Goal: Obtain resource: Download file/media

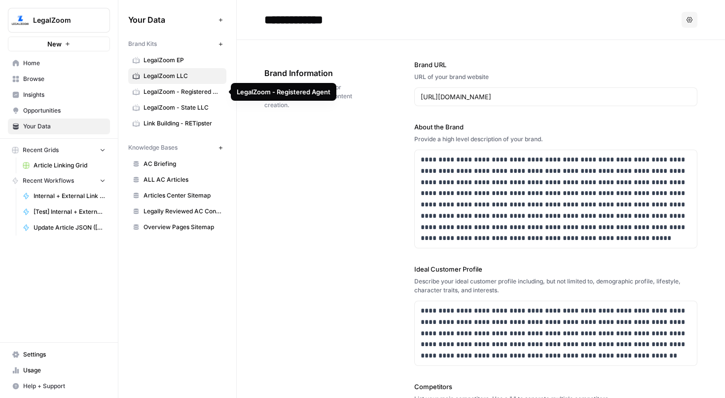
click at [170, 90] on span "LegalZoom - Registered Agent" at bounding box center [183, 91] width 78 height 9
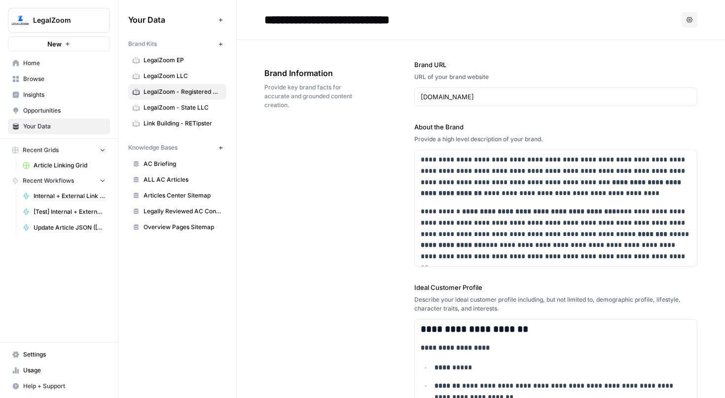
click at [169, 59] on span "LegalZoom EP" at bounding box center [183, 60] width 78 height 9
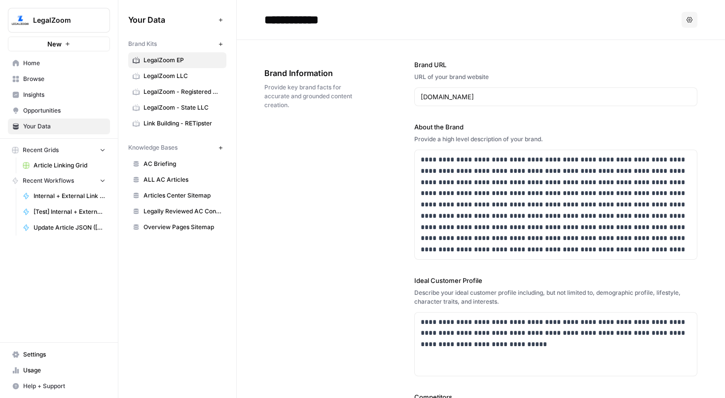
click at [314, 164] on div "**********" at bounding box center [480, 331] width 433 height 583
click at [167, 163] on span "AC Briefing" at bounding box center [183, 163] width 78 height 9
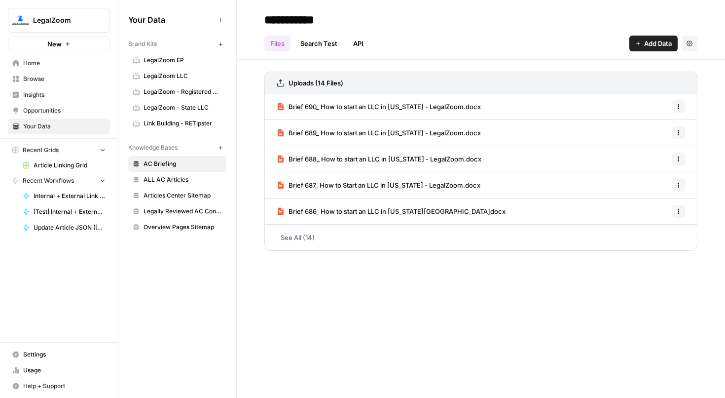
click at [181, 57] on span "LegalZoom EP" at bounding box center [183, 60] width 78 height 9
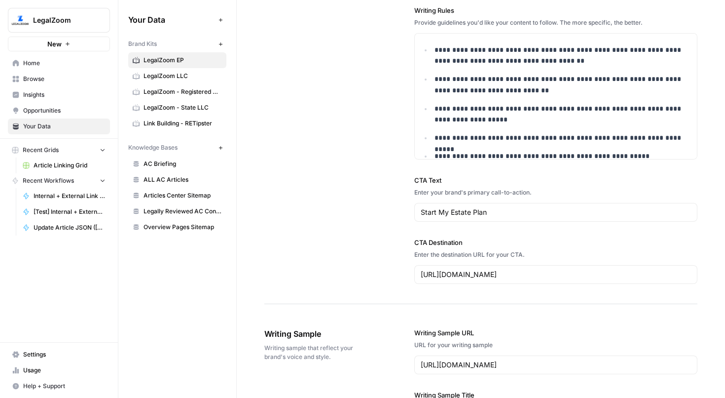
scroll to position [936, 0]
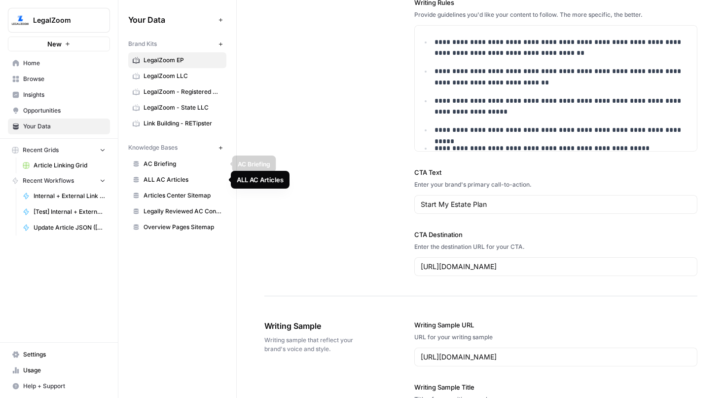
click at [167, 168] on span "AC Briefing" at bounding box center [183, 163] width 78 height 9
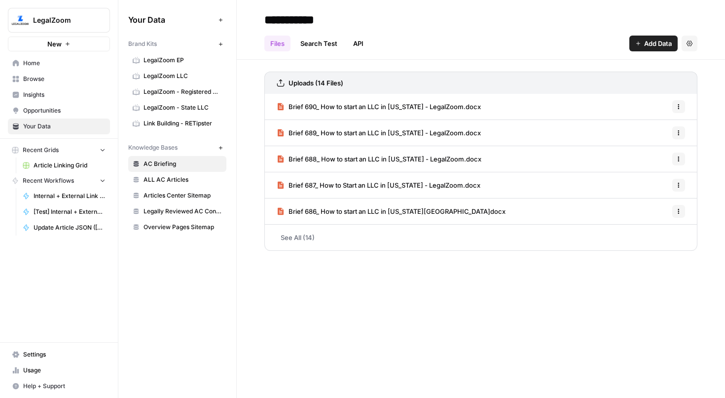
click at [167, 168] on span "AC Briefing" at bounding box center [183, 163] width 78 height 9
click at [352, 106] on span "Brief 690_ How to start an LLC in [US_STATE] - LegalZoom.docx" at bounding box center [385, 107] width 192 height 10
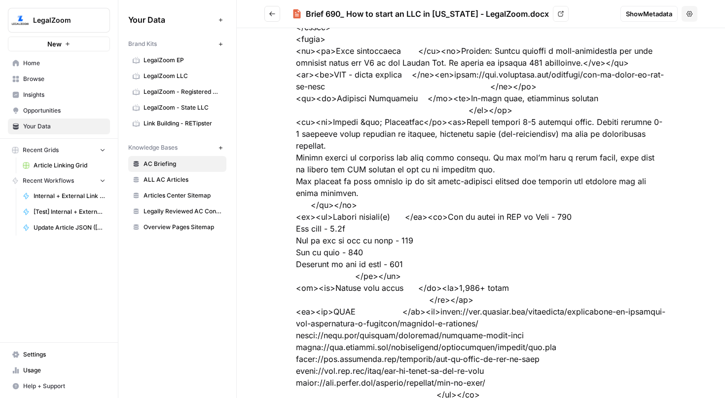
scroll to position [119, 0]
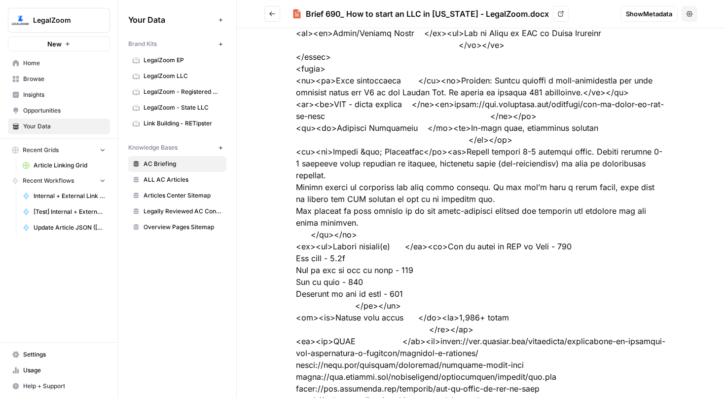
click at [274, 15] on icon "Go back" at bounding box center [272, 13] width 7 height 7
